Goal: Find specific page/section: Find specific page/section

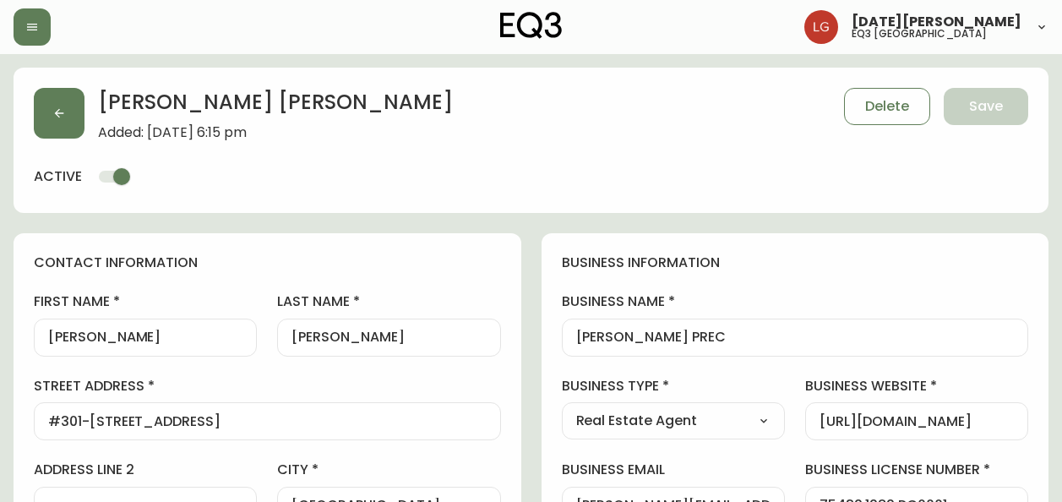
select select "BC"
select select "CA"
select select "CA_EN"
select select "Other"
select select "Real Estate Agent"
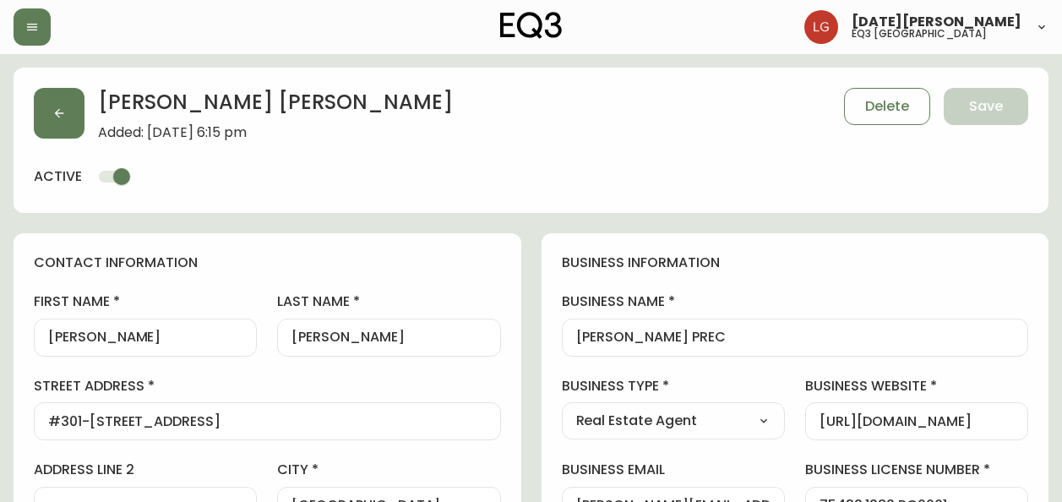
select select "cjw10z96p001r6gs00juufhhe"
select select "false"
click at [53, 108] on icon "button" at bounding box center [59, 113] width 14 height 14
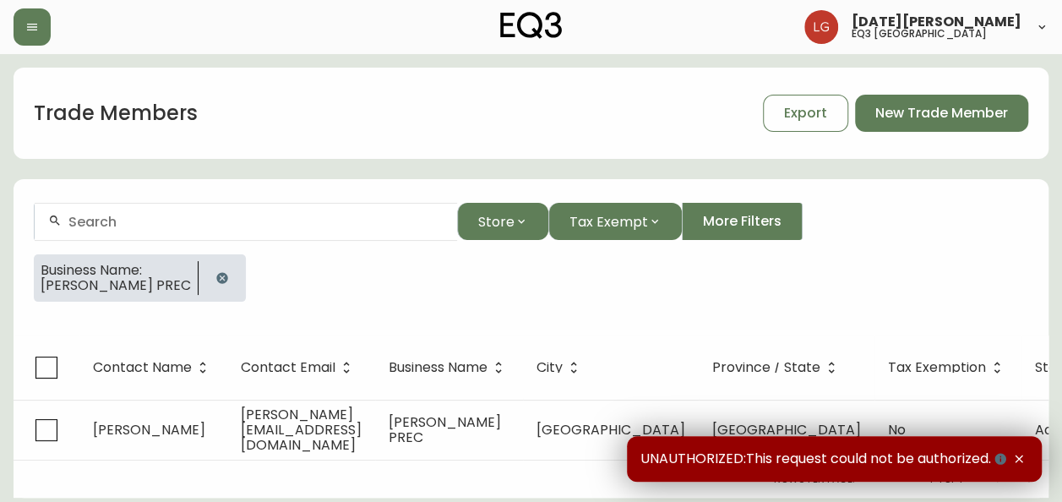
click at [216, 277] on icon "button" at bounding box center [221, 277] width 11 height 11
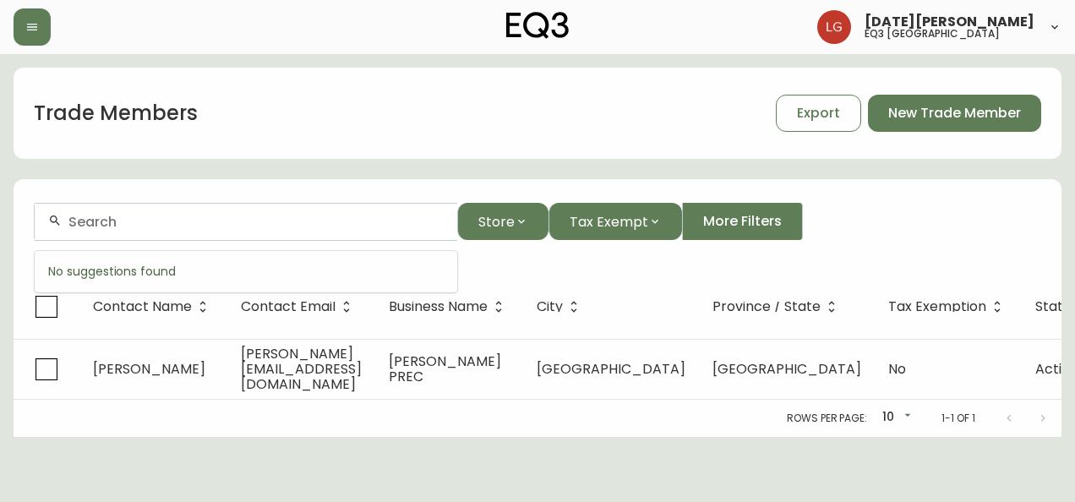
click at [133, 225] on input "text" at bounding box center [255, 222] width 375 height 16
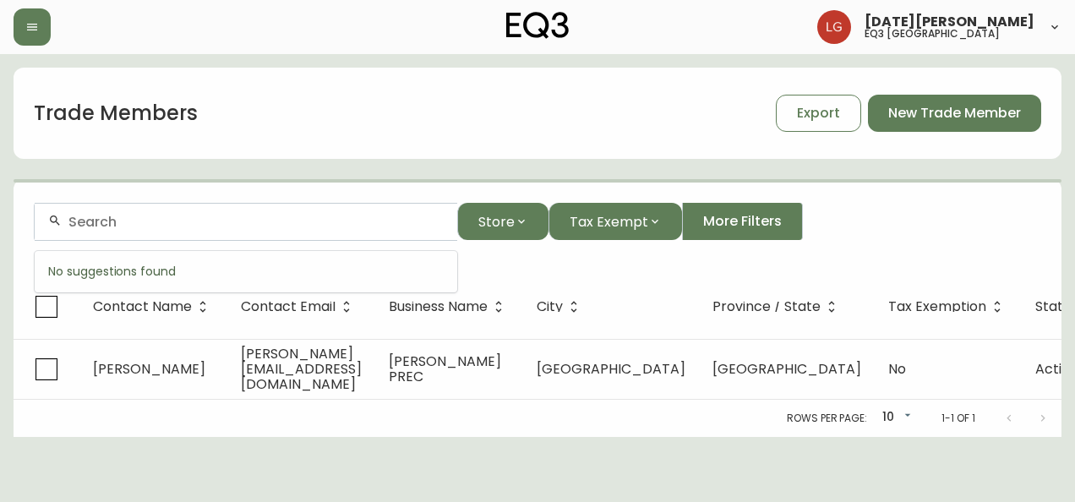
paste input "[PERSON_NAME][EMAIL_ADDRESS][PERSON_NAME][DOMAIN_NAME]"
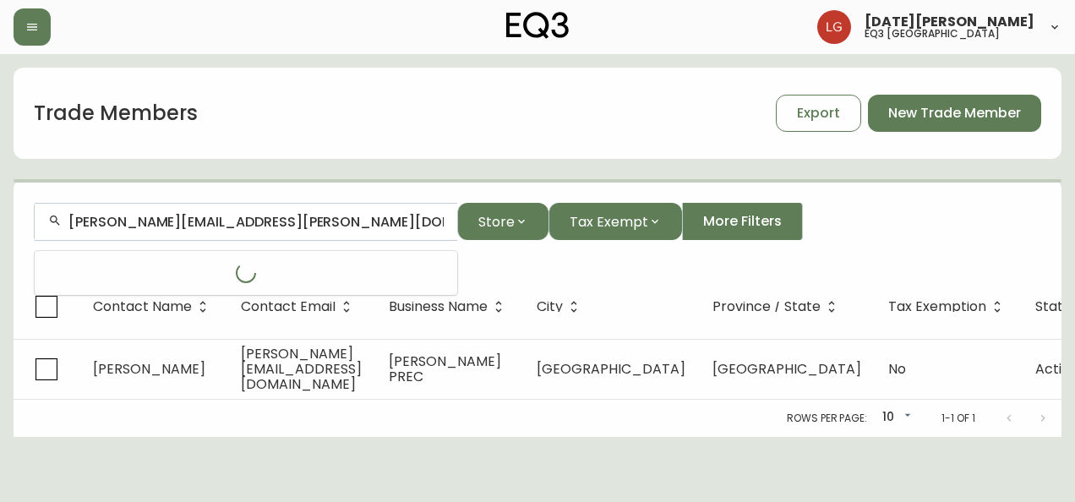
type input "[PERSON_NAME][EMAIL_ADDRESS][PERSON_NAME][DOMAIN_NAME]"
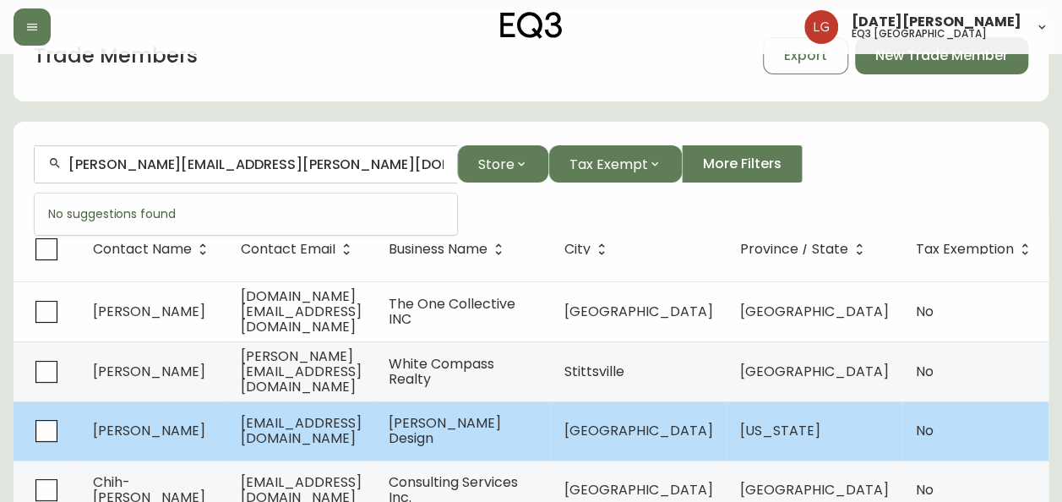
scroll to position [84, 0]
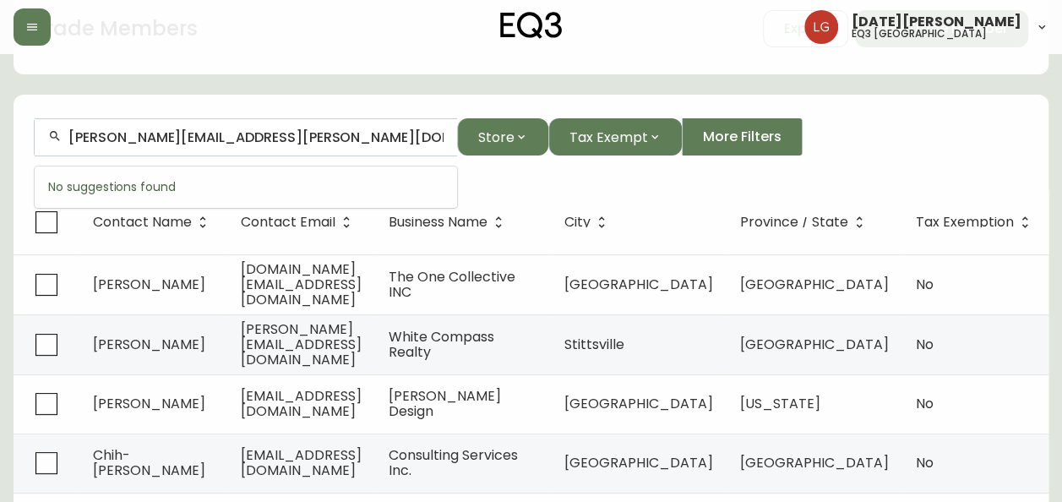
click at [204, 136] on input "[PERSON_NAME][EMAIL_ADDRESS][PERSON_NAME][DOMAIN_NAME]" at bounding box center [255, 137] width 375 height 16
